Goal: Task Accomplishment & Management: Manage account settings

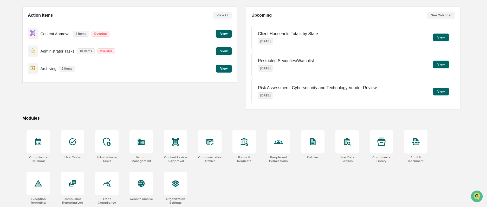
scroll to position [45, 0]
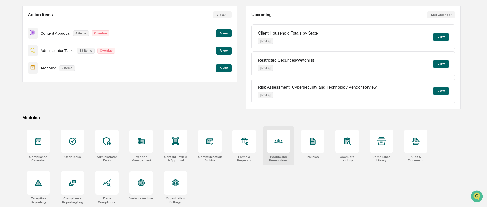
click at [285, 146] on div at bounding box center [278, 141] width 23 height 23
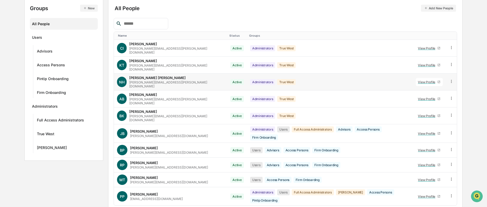
scroll to position [65, 0]
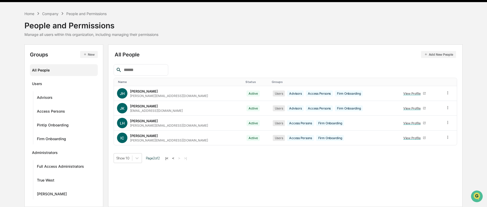
click at [430, 55] on button "Add New People" at bounding box center [438, 54] width 35 height 7
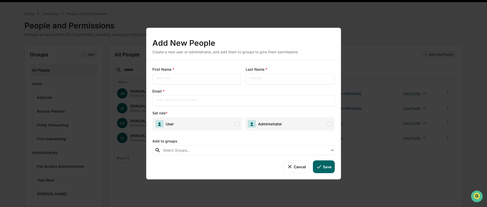
click at [172, 81] on input "text" at bounding box center [196, 78] width 81 height 5
type input "*******"
type input "******"
click at [190, 100] on input "text" at bounding box center [243, 100] width 175 height 5
type input "**********"
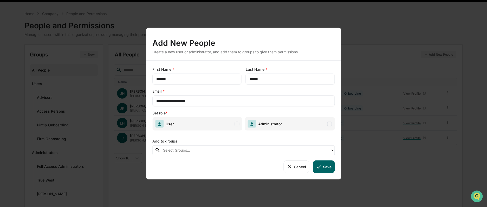
click at [201, 127] on span "User" at bounding box center [197, 123] width 90 height 13
click at [307, 150] on div at bounding box center [245, 150] width 165 height 6
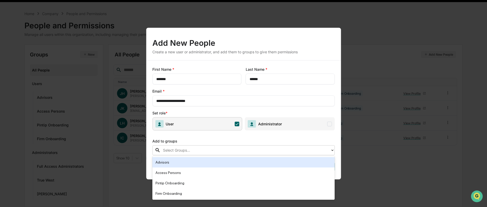
click at [302, 161] on div "Advisors" at bounding box center [244, 162] width 176 height 6
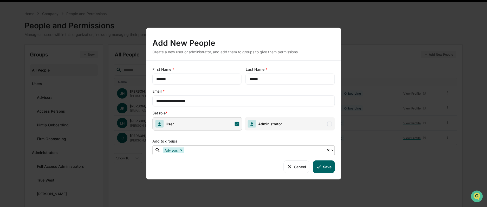
click at [333, 151] on icon at bounding box center [332, 150] width 4 height 4
click at [324, 170] on button "Save" at bounding box center [324, 167] width 22 height 12
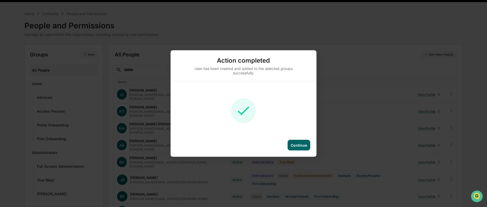
click at [299, 148] on div "Continue" at bounding box center [299, 145] width 23 height 11
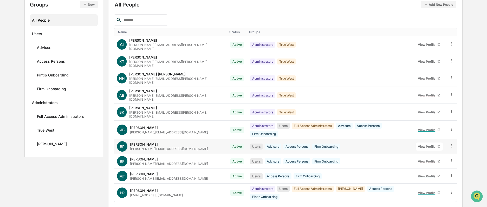
scroll to position [65, 0]
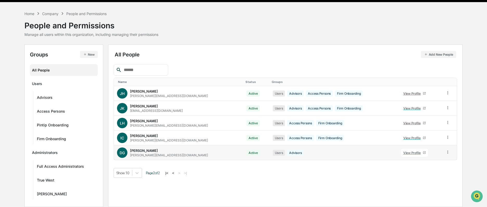
click at [406, 153] on div "View Profile" at bounding box center [414, 153] width 20 height 4
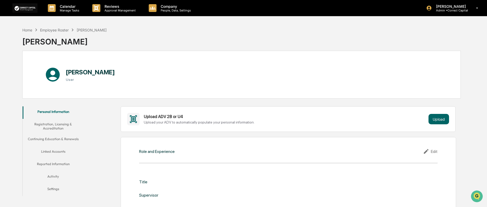
click at [53, 127] on button "Registration, Licensing & Accreditation" at bounding box center [53, 126] width 61 height 15
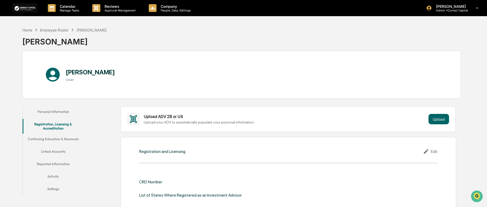
click at [50, 139] on button "Continuing Education & Renewals" at bounding box center [53, 140] width 61 height 12
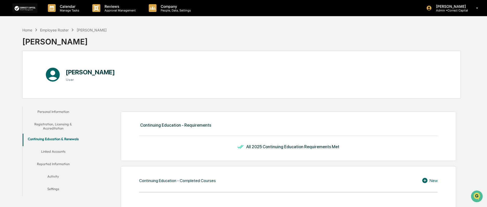
click at [57, 110] on button "Personal Information" at bounding box center [53, 112] width 61 height 12
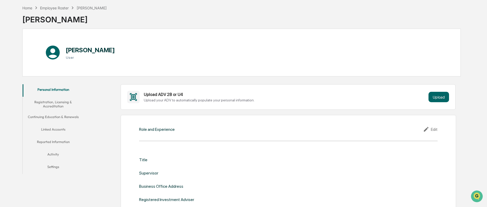
scroll to position [52, 0]
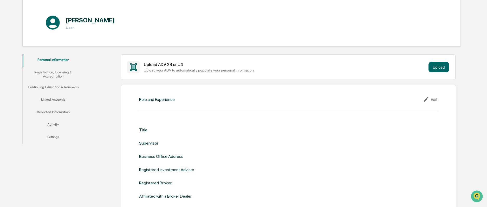
click at [434, 100] on div "Edit" at bounding box center [430, 99] width 15 height 6
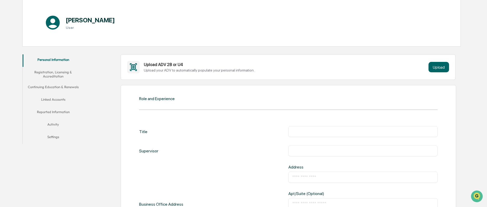
click at [295, 131] on input "text" at bounding box center [363, 131] width 142 height 5
type input "**********"
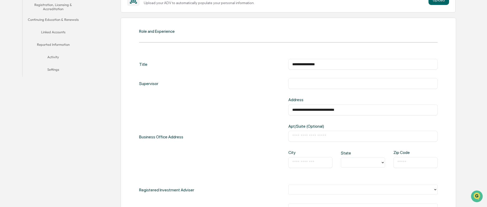
scroll to position [156, 0]
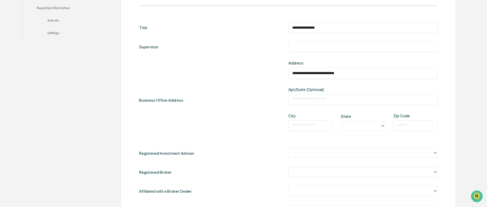
type input "**********"
click at [309, 126] on input "text" at bounding box center [310, 125] width 36 height 5
type input "*******"
type input "*"
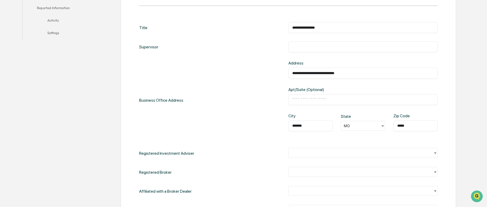
type input "*****"
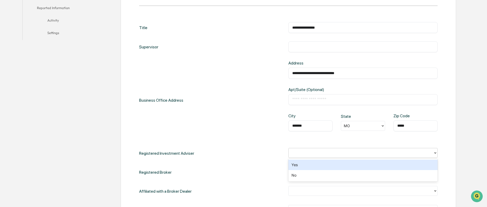
click at [430, 153] on div at bounding box center [360, 153] width 139 height 6
click at [418, 165] on div "Yes" at bounding box center [363, 165] width 149 height 10
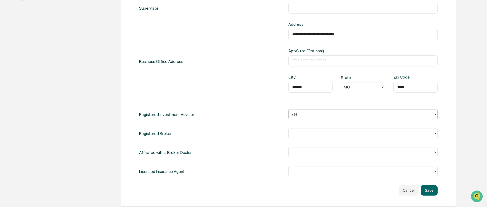
scroll to position [208, 0]
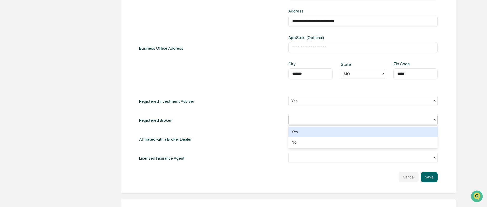
click at [344, 121] on div at bounding box center [360, 120] width 139 height 6
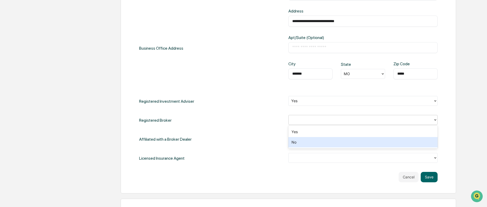
click at [338, 144] on div "No" at bounding box center [363, 142] width 149 height 10
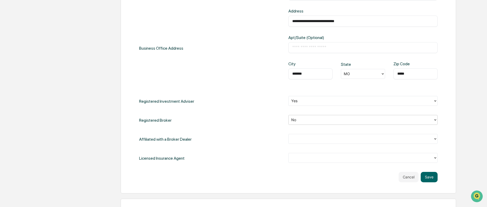
click at [339, 137] on div at bounding box center [360, 139] width 139 height 6
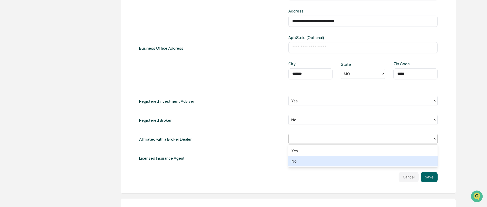
click at [338, 162] on div "No" at bounding box center [363, 161] width 149 height 10
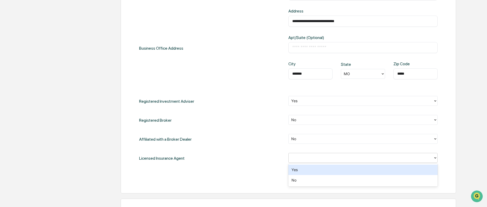
click at [291, 158] on div at bounding box center [361, 158] width 145 height 8
click at [301, 170] on div "Yes" at bounding box center [363, 170] width 149 height 10
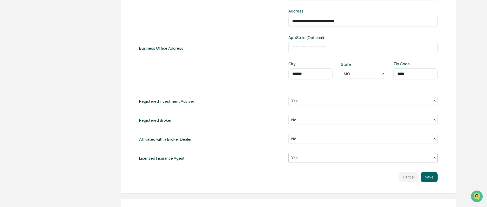
click at [254, 166] on div "**********" at bounding box center [288, 76] width 299 height 212
click at [433, 178] on button "Save" at bounding box center [429, 177] width 17 height 10
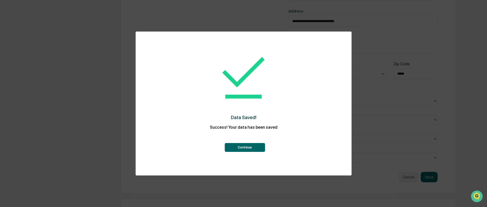
click at [256, 149] on button "Continue" at bounding box center [245, 147] width 40 height 9
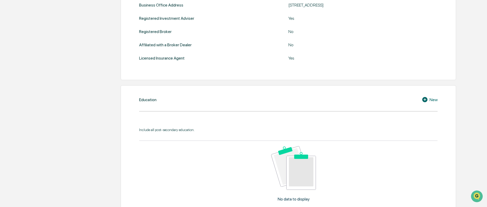
scroll to position [229, 0]
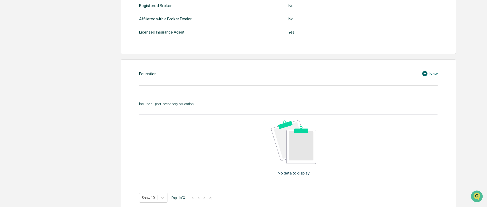
click at [435, 74] on div "New" at bounding box center [430, 74] width 16 height 6
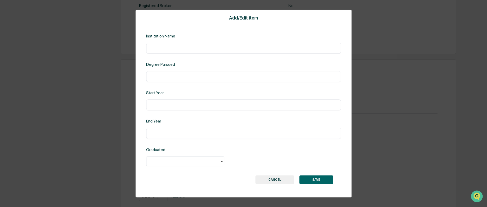
click at [211, 47] on input "text" at bounding box center [243, 48] width 187 height 5
type input "**********"
click at [188, 106] on input "text" at bounding box center [243, 105] width 187 height 5
type input "****"
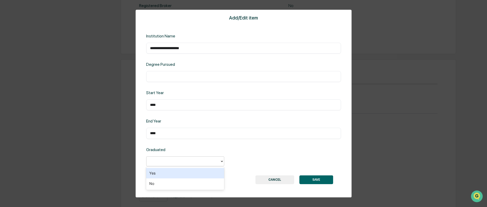
click at [201, 160] on div at bounding box center [183, 161] width 68 height 6
click at [201, 176] on div "Yes" at bounding box center [185, 173] width 78 height 10
click at [178, 78] on input "text" at bounding box center [243, 76] width 187 height 5
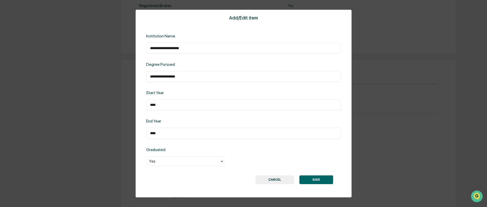
type input "**********"
click at [335, 168] on div "**********" at bounding box center [244, 104] width 216 height 188
click at [325, 180] on button "SAVE" at bounding box center [316, 179] width 34 height 9
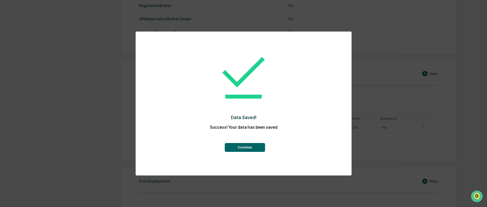
click at [251, 148] on button "Continue" at bounding box center [245, 147] width 40 height 9
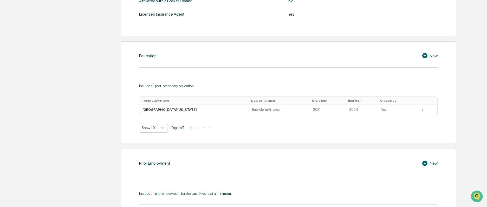
scroll to position [308, 0]
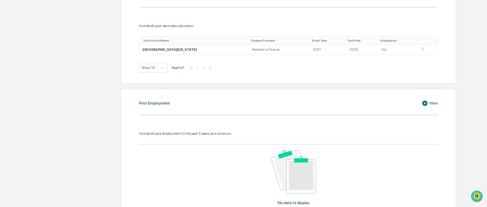
click at [433, 102] on div "New" at bounding box center [430, 103] width 16 height 6
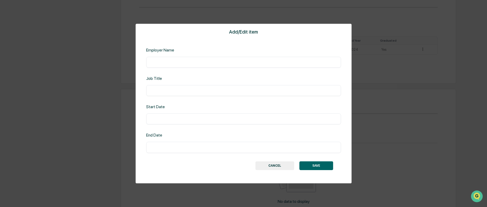
click at [180, 57] on div "​" at bounding box center [243, 62] width 195 height 11
click at [180, 59] on div "​" at bounding box center [243, 62] width 195 height 11
click at [157, 62] on input "text" at bounding box center [243, 62] width 187 height 5
type input "**********"
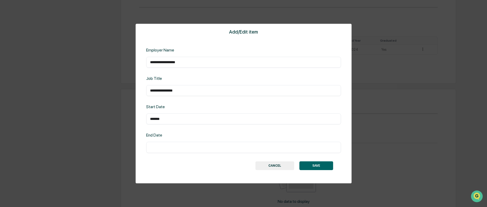
type input "*******"
click at [320, 167] on button "SAVE" at bounding box center [316, 165] width 34 height 9
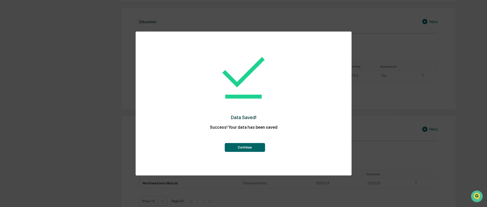
click at [235, 144] on button "Continue" at bounding box center [245, 147] width 40 height 9
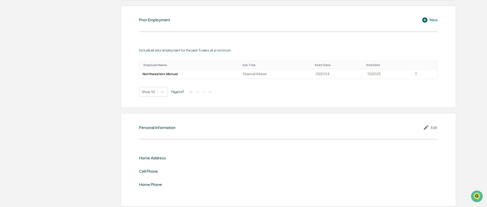
scroll to position [393, 0]
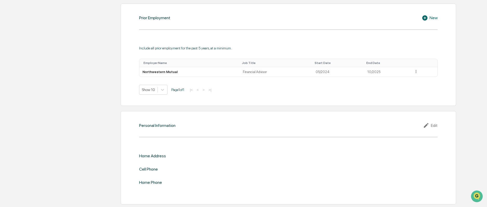
click at [432, 126] on div "Edit" at bounding box center [430, 125] width 15 height 6
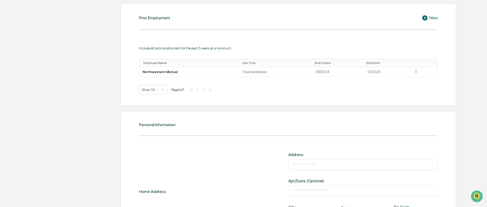
click at [304, 169] on div "​" at bounding box center [363, 164] width 149 height 11
click at [305, 164] on input "text" at bounding box center [363, 164] width 142 height 5
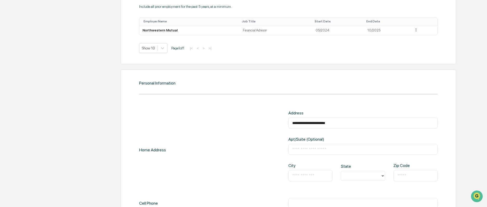
scroll to position [445, 0]
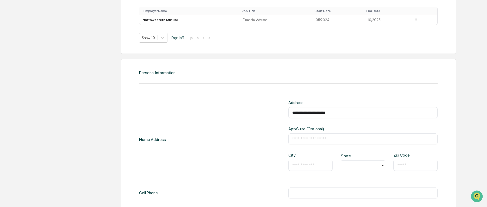
type input "**********"
click at [304, 166] on input "text" at bounding box center [310, 165] width 36 height 5
type input "**********"
type input "*"
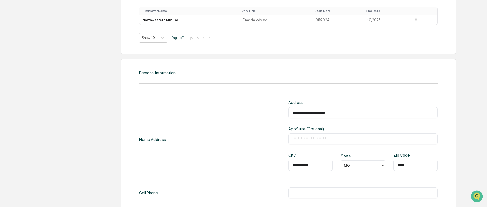
type input "*****"
click at [300, 192] on input "text" at bounding box center [363, 192] width 142 height 5
type input "**********"
click at [446, 186] on div "**********" at bounding box center [289, 153] width 336 height 189
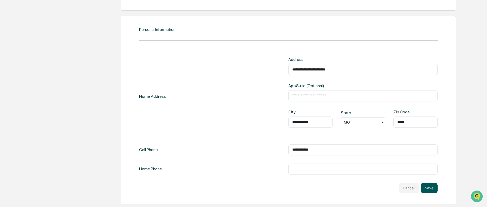
click at [433, 190] on button "Save" at bounding box center [429, 188] width 17 height 10
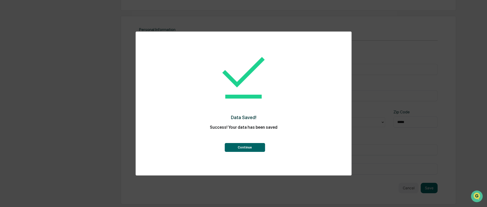
click at [241, 147] on button "Continue" at bounding box center [245, 147] width 40 height 9
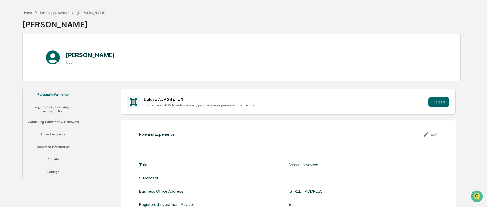
scroll to position [0, 0]
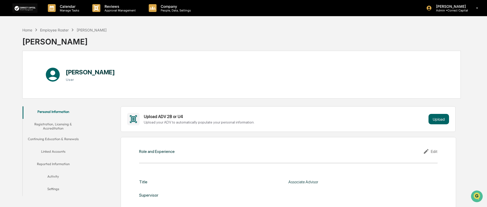
click at [57, 128] on button "Registration, Licensing & Accreditation" at bounding box center [53, 126] width 61 height 15
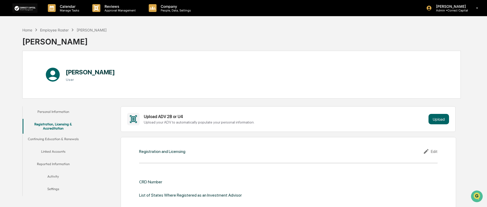
click at [434, 152] on div "Edit" at bounding box center [430, 151] width 15 height 6
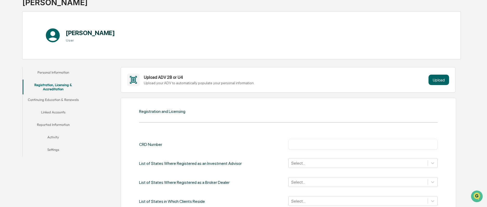
scroll to position [52, 0]
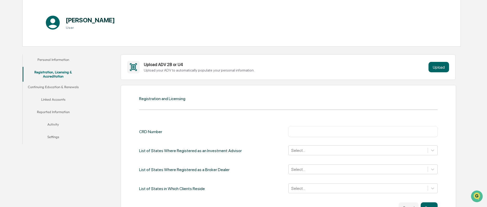
click at [302, 134] on input "text" at bounding box center [363, 131] width 142 height 5
type input "*******"
click at [308, 150] on div "Select..." at bounding box center [363, 150] width 149 height 10
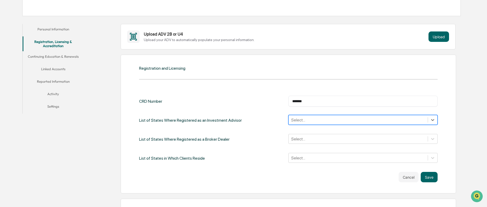
click at [348, 119] on div at bounding box center [358, 120] width 134 height 6
click at [433, 178] on button "Save" at bounding box center [429, 177] width 17 height 10
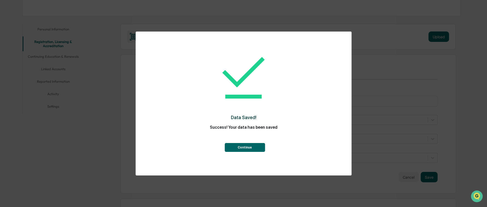
click at [255, 150] on button "Continue" at bounding box center [245, 147] width 40 height 9
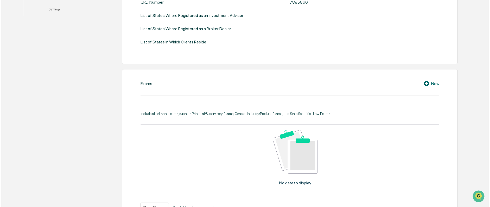
scroll to position [187, 0]
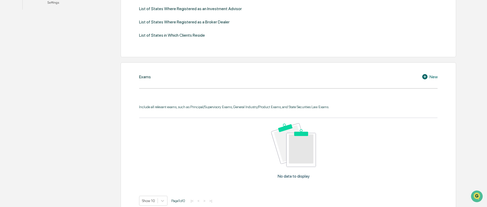
click at [425, 74] on icon at bounding box center [425, 76] width 5 height 5
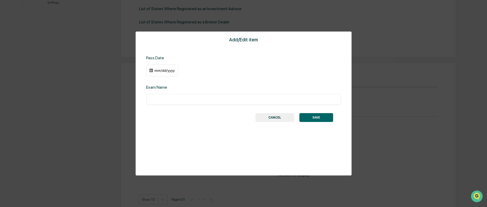
click at [165, 72] on div "mm/dd/yyyy" at bounding box center [164, 70] width 21 height 4
click at [171, 81] on div "October 2025" at bounding box center [173, 81] width 25 height 6
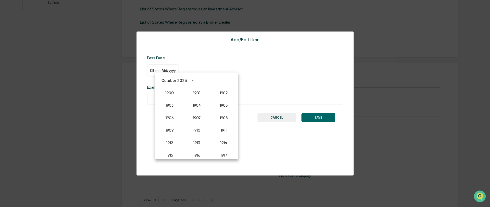
scroll to position [482, 0]
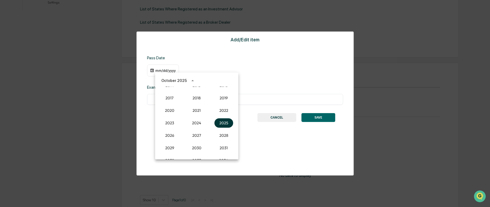
click at [222, 121] on button "2025" at bounding box center [223, 122] width 19 height 9
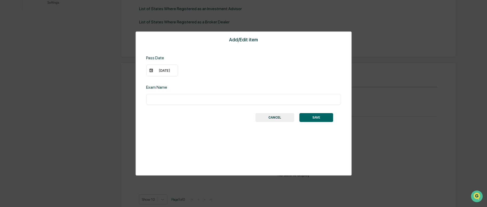
click at [161, 68] on div "[DATE]" at bounding box center [164, 70] width 21 height 4
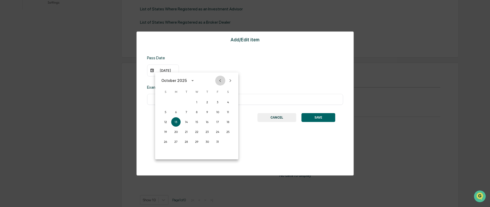
click at [220, 81] on icon "Previous month" at bounding box center [220, 80] width 2 height 3
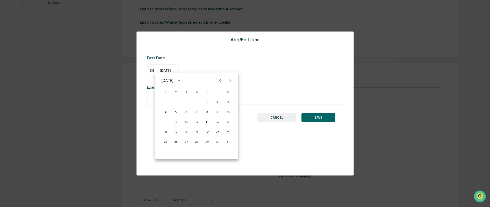
click at [220, 81] on icon "Previous month" at bounding box center [220, 80] width 2 height 3
click at [176, 113] on button "3" at bounding box center [175, 111] width 9 height 9
click at [155, 101] on input "text" at bounding box center [243, 99] width 187 height 5
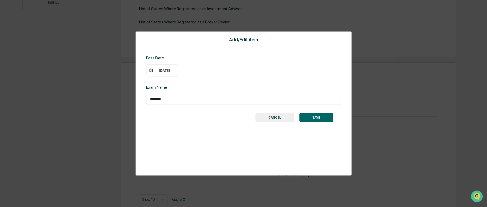
type input "********"
click at [323, 117] on button "SAVE" at bounding box center [316, 117] width 34 height 9
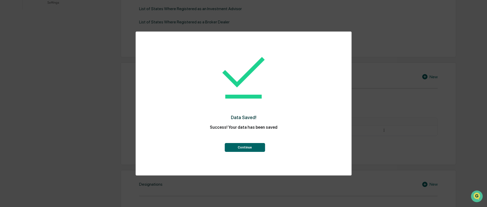
drag, startPoint x: 257, startPoint y: 148, endPoint x: 291, endPoint y: 143, distance: 34.1
click at [257, 148] on button "Continue" at bounding box center [245, 147] width 40 height 9
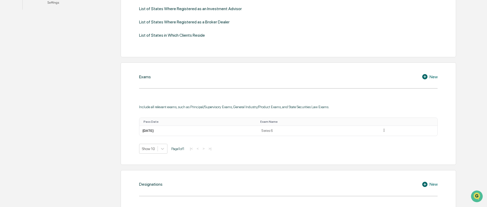
click at [434, 77] on div "New" at bounding box center [430, 77] width 16 height 6
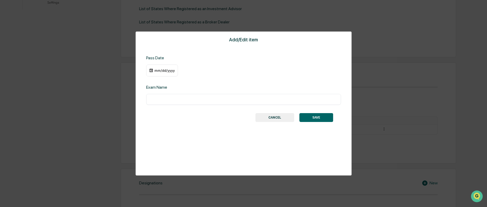
click at [167, 73] on div "mm/dd/yyyy" at bounding box center [162, 71] width 32 height 12
click at [167, 71] on div "mm/dd/yyyy" at bounding box center [164, 70] width 21 height 4
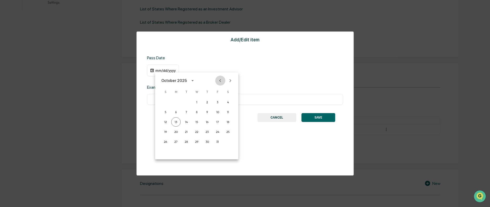
click at [221, 80] on icon "Previous month" at bounding box center [220, 81] width 6 height 6
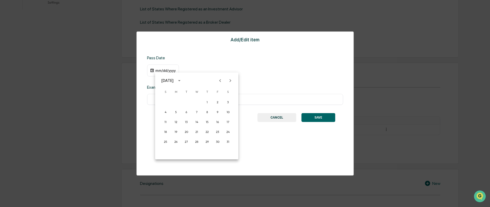
click at [221, 80] on icon "Previous month" at bounding box center [220, 81] width 6 height 6
click at [186, 102] on button "1" at bounding box center [186, 102] width 9 height 9
click at [180, 100] on input "text" at bounding box center [243, 99] width 187 height 5
type input "*********"
click at [311, 119] on button "SAVE" at bounding box center [316, 117] width 34 height 9
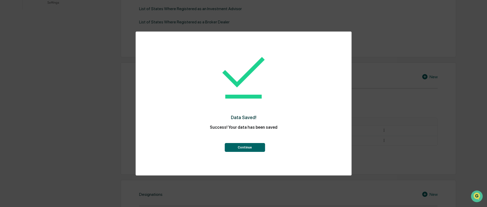
click at [239, 151] on button "Continue" at bounding box center [245, 147] width 40 height 9
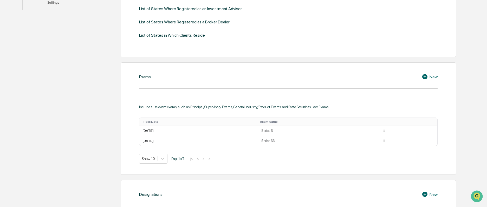
click at [434, 77] on div "New" at bounding box center [430, 77] width 16 height 6
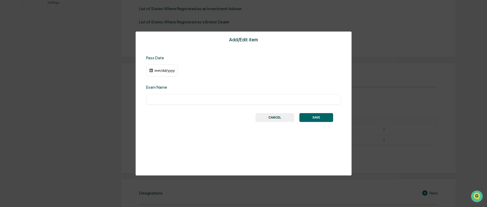
click at [164, 70] on div "mm/dd/yyyy" at bounding box center [164, 70] width 21 height 4
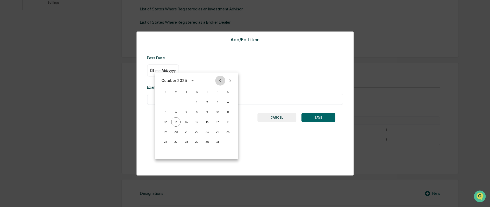
click at [220, 82] on icon "Previous month" at bounding box center [220, 81] width 6 height 6
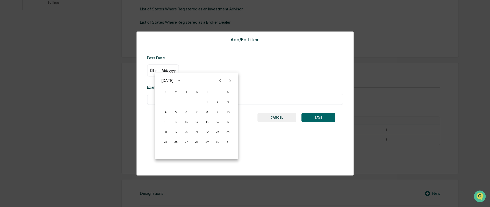
click at [220, 82] on icon "Previous month" at bounding box center [220, 81] width 6 height 6
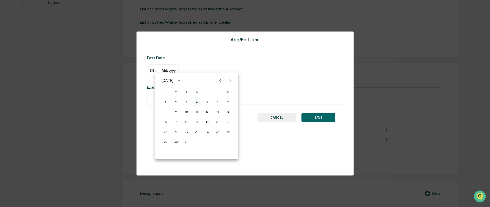
click at [196, 103] on button "4" at bounding box center [196, 102] width 9 height 9
click at [180, 102] on input "text" at bounding box center [243, 99] width 187 height 5
type input "***"
click at [309, 119] on button "SAVE" at bounding box center [316, 117] width 34 height 9
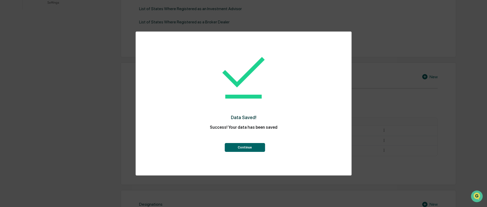
click at [247, 149] on button "Continue" at bounding box center [245, 147] width 40 height 9
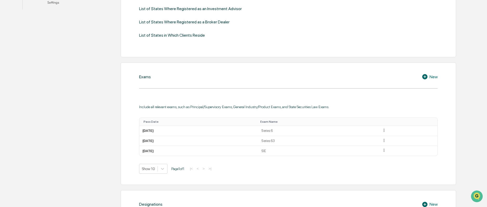
click at [431, 77] on div "New" at bounding box center [430, 77] width 16 height 6
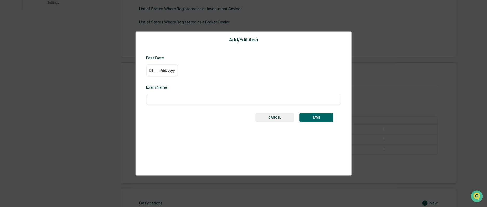
click at [169, 71] on div "mm/dd/yyyy" at bounding box center [164, 70] width 21 height 4
click at [221, 81] on icon "Previous month" at bounding box center [220, 81] width 6 height 6
click at [175, 81] on div "[DATE]" at bounding box center [168, 81] width 14 height 6
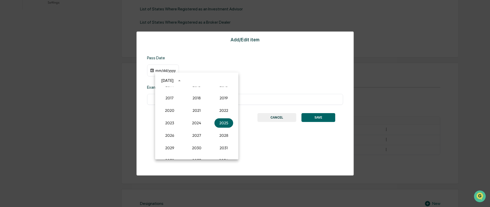
click at [182, 81] on icon "year view is open, switch to calendar view" at bounding box center [179, 81] width 6 height 6
click at [182, 81] on icon "calendar view is open, switch to year view" at bounding box center [179, 81] width 6 height 6
click at [197, 119] on button "2024" at bounding box center [196, 122] width 19 height 9
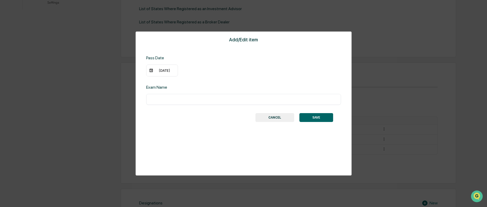
click at [170, 71] on div "[DATE]" at bounding box center [164, 70] width 21 height 4
click at [221, 81] on icon "Previous month" at bounding box center [220, 81] width 6 height 6
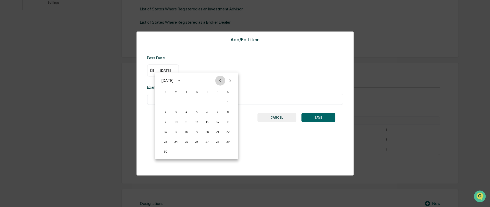
click at [221, 81] on icon "Previous month" at bounding box center [220, 81] width 6 height 6
click at [199, 102] on button "1" at bounding box center [196, 102] width 9 height 9
click at [199, 99] on input "text" at bounding box center [243, 99] width 187 height 5
type input "**********"
click at [326, 117] on button "SAVE" at bounding box center [316, 117] width 34 height 9
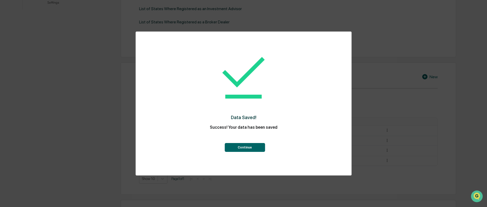
click at [256, 146] on button "Continue" at bounding box center [245, 147] width 40 height 9
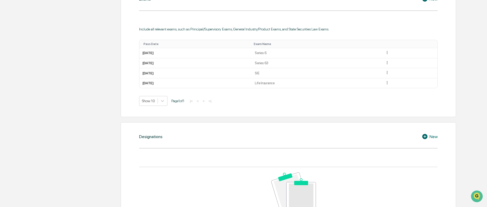
scroll to position [265, 0]
click at [390, 83] on icon at bounding box center [387, 82] width 5 height 5
click at [390, 98] on div "Delete" at bounding box center [381, 98] width 17 height 8
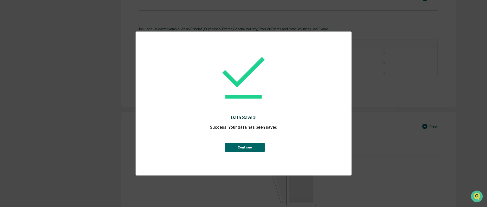
click at [241, 148] on button "Continue" at bounding box center [245, 147] width 40 height 9
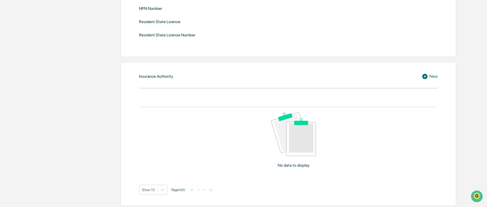
scroll to position [633, 0]
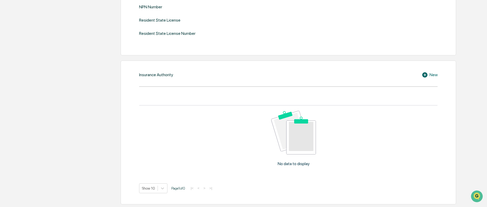
click at [430, 75] on div "New" at bounding box center [430, 75] width 16 height 6
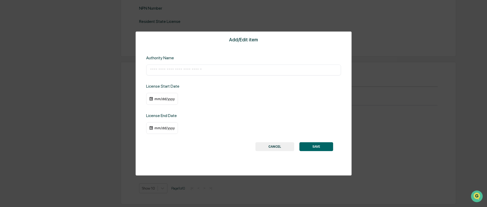
scroll to position [632, 0]
click at [180, 72] on input "text" at bounding box center [243, 69] width 187 height 5
click at [238, 73] on div "​" at bounding box center [243, 70] width 195 height 11
click at [286, 145] on button "CANCEL" at bounding box center [274, 146] width 39 height 9
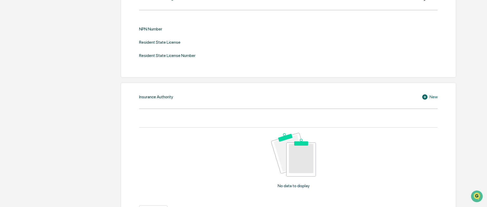
scroll to position [555, 0]
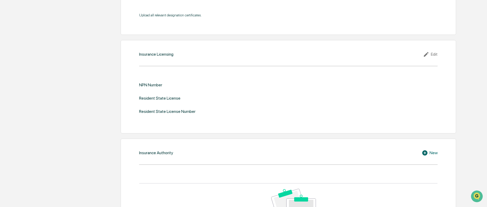
click at [433, 55] on div "Edit" at bounding box center [430, 54] width 15 height 6
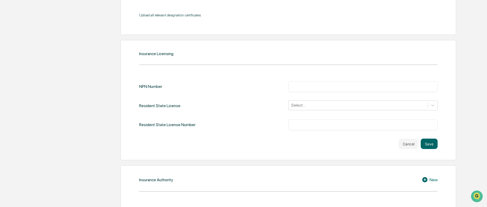
click at [308, 92] on div "NPN Number ​ Resident State License Select... Resident State License Number ​" at bounding box center [288, 105] width 299 height 49
click at [310, 88] on div "​" at bounding box center [363, 86] width 149 height 11
click at [308, 87] on input "text" at bounding box center [363, 86] width 142 height 5
type input "********"
click at [433, 106] on icon at bounding box center [432, 106] width 3 height 2
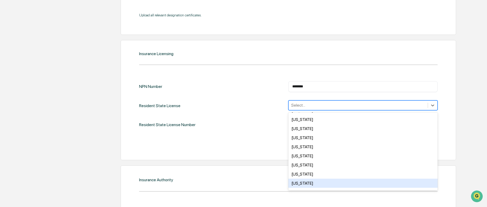
scroll to position [208, 0]
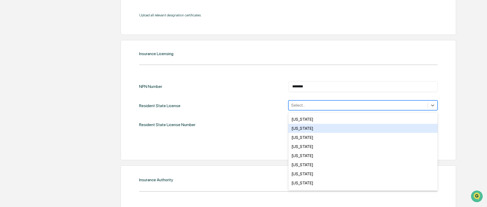
click at [326, 128] on div "[US_STATE]" at bounding box center [363, 128] width 149 height 9
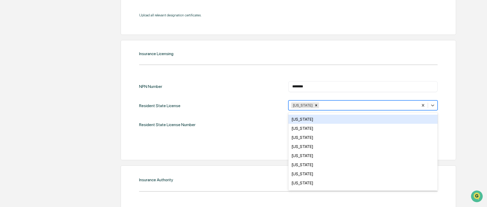
click at [226, 152] on div "Insurance Licensing NPN Number ******** ​ Resident State License option [US_STA…" at bounding box center [289, 100] width 336 height 120
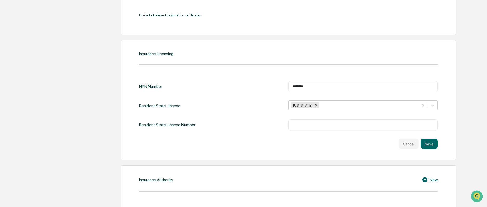
click at [350, 126] on input "text" at bounding box center [363, 124] width 142 height 5
click at [432, 146] on button "Save" at bounding box center [429, 144] width 17 height 10
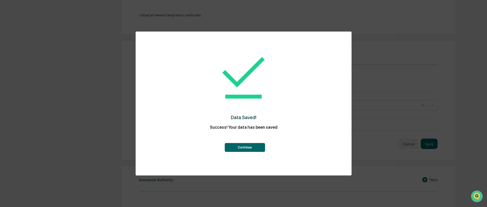
click at [258, 146] on button "Continue" at bounding box center [245, 147] width 40 height 9
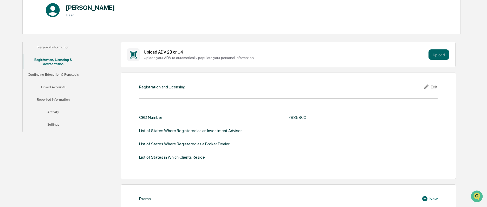
scroll to position [0, 0]
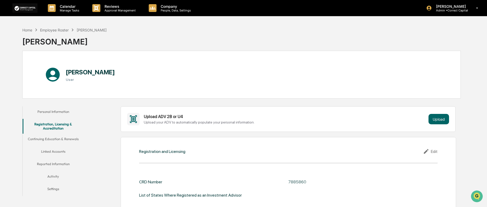
click at [74, 140] on button "Continuing Education & Renewals" at bounding box center [53, 140] width 61 height 12
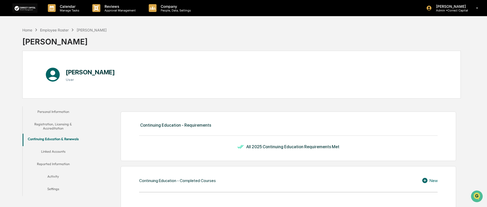
click at [56, 152] on button "Linked Accounts" at bounding box center [53, 152] width 61 height 12
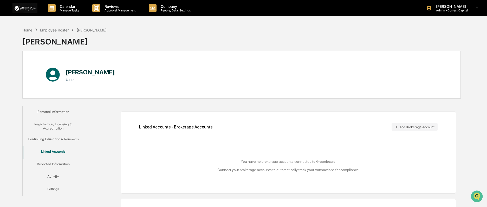
click at [54, 163] on button "Reported Information" at bounding box center [53, 165] width 61 height 12
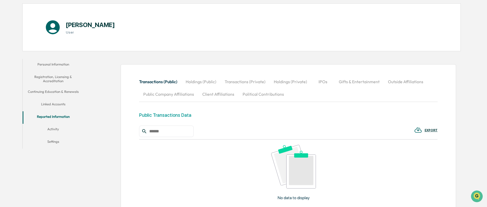
scroll to position [52, 0]
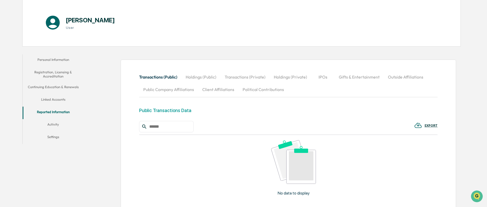
click at [57, 124] on button "Activity" at bounding box center [53, 125] width 61 height 12
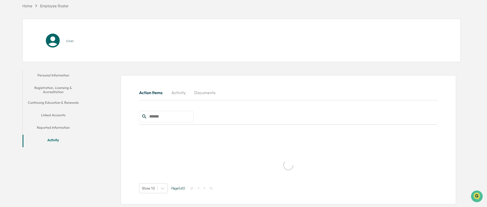
scroll to position [25, 0]
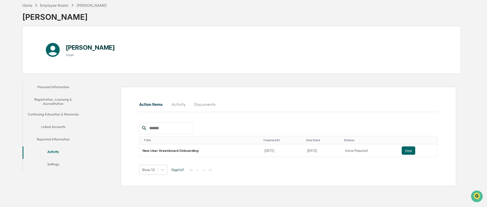
click at [183, 105] on button "Activity" at bounding box center [178, 104] width 23 height 12
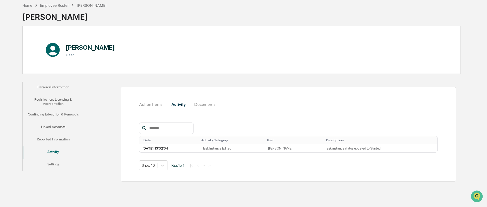
click at [199, 105] on button "Documents" at bounding box center [205, 104] width 30 height 12
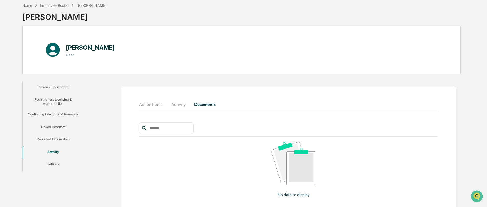
click at [153, 106] on button "Action Items" at bounding box center [153, 104] width 28 height 12
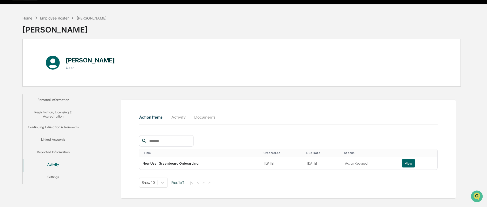
scroll to position [0, 0]
